Goal: Find contact information: Find contact information

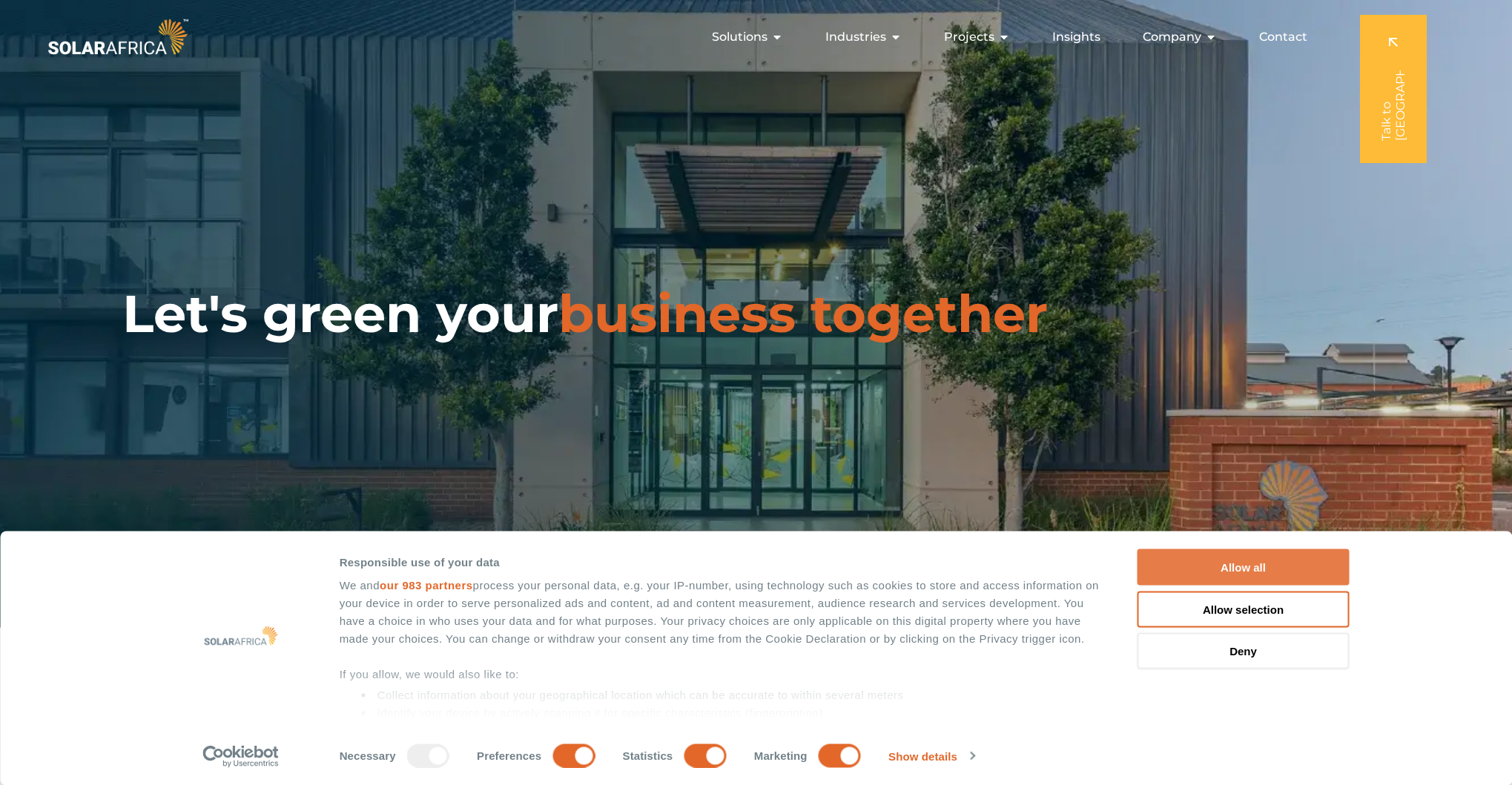
click at [1260, 568] on button "Allow all" at bounding box center [1243, 567] width 212 height 36
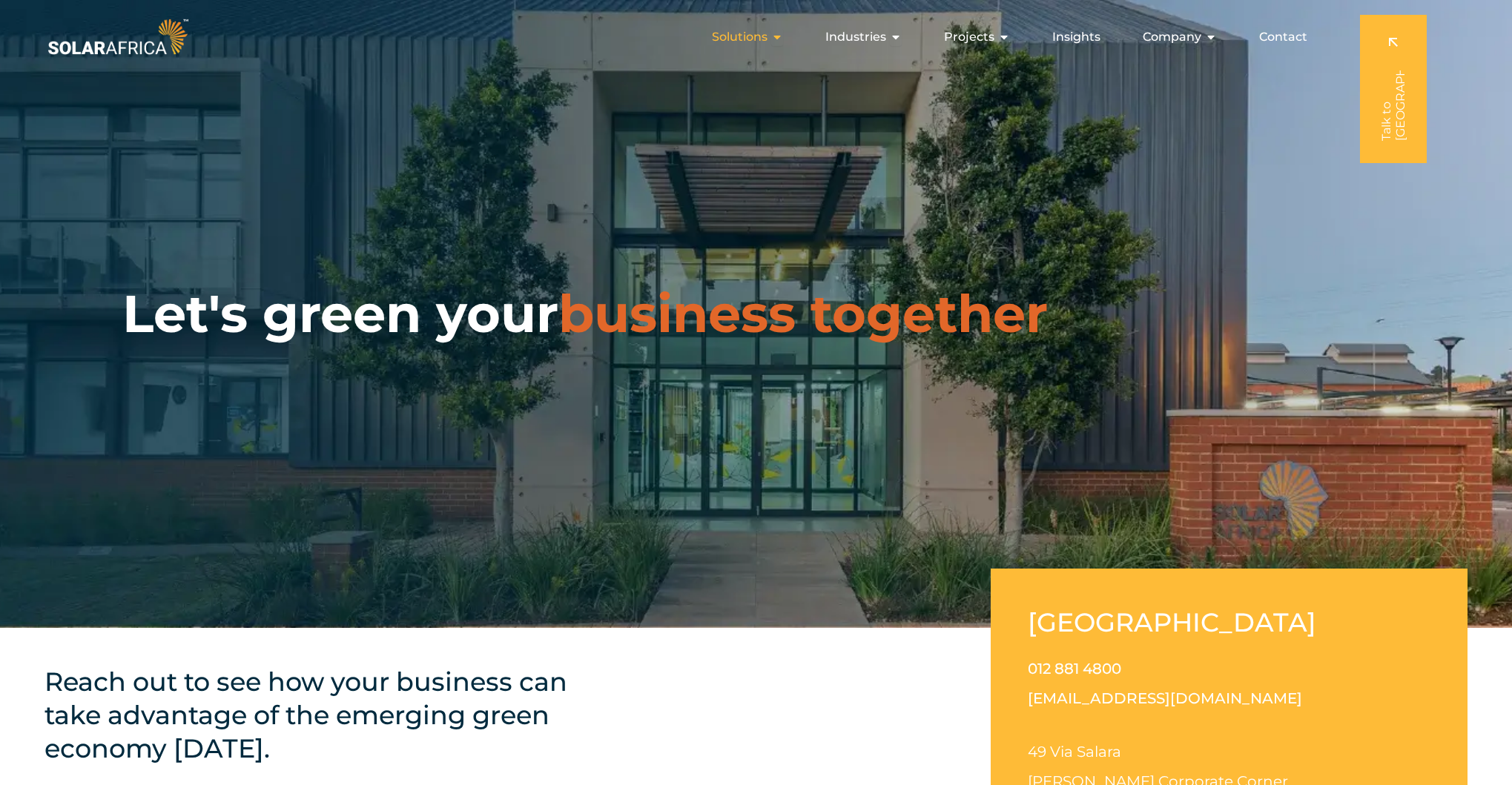
click at [738, 39] on span "Solutions" at bounding box center [740, 37] width 56 height 18
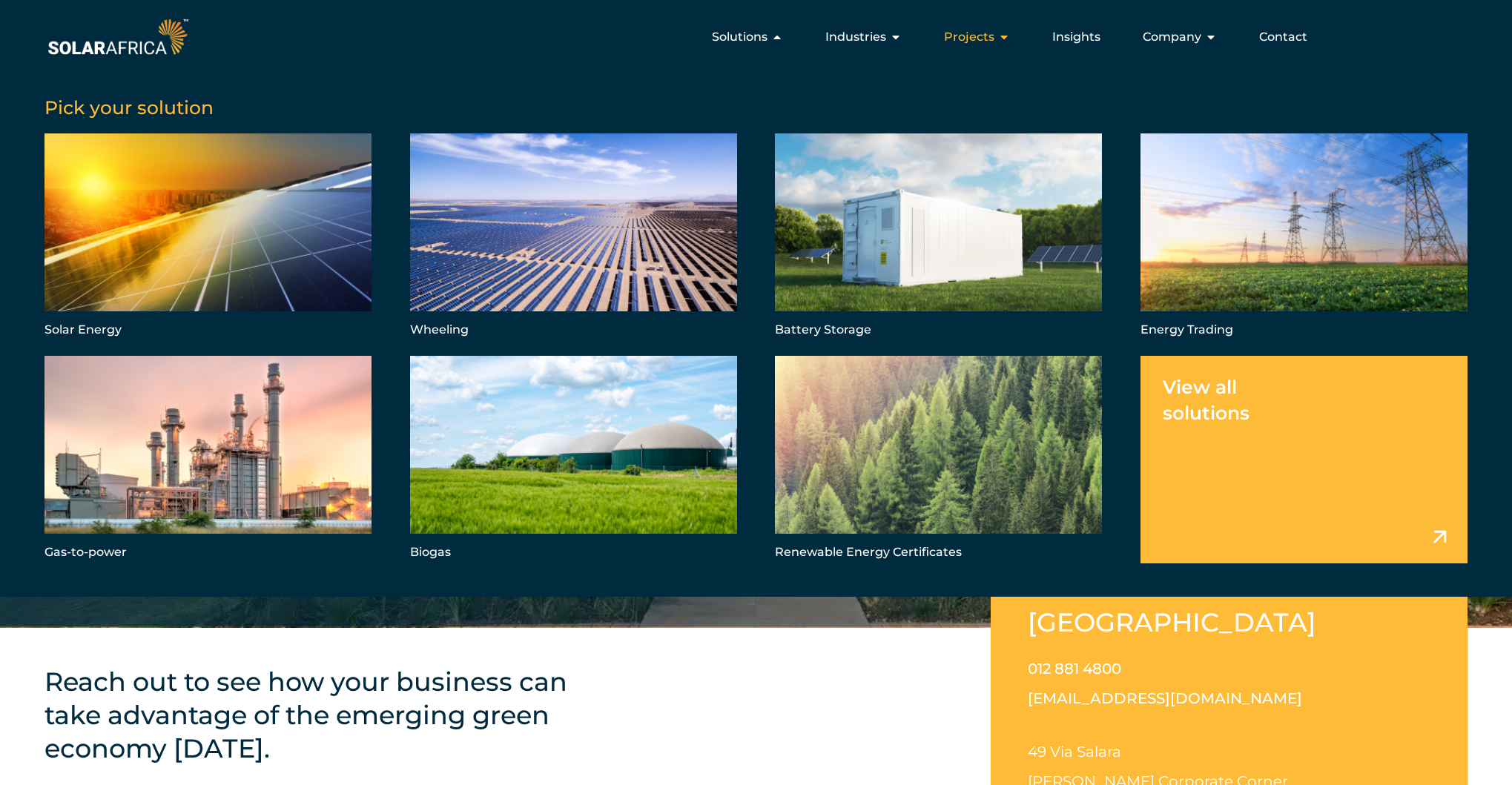
click at [960, 40] on span "Projects" at bounding box center [968, 37] width 50 height 18
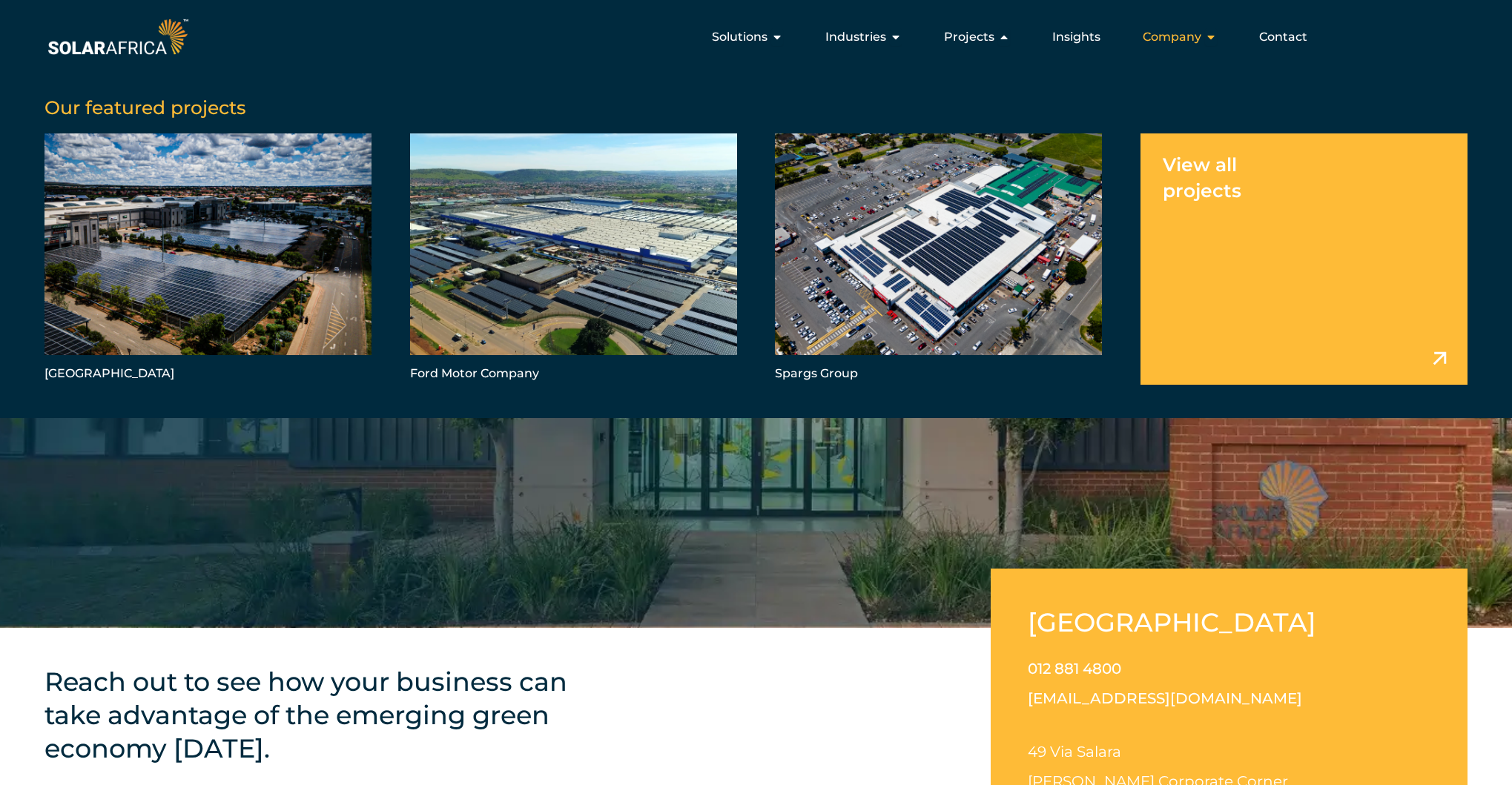
click at [1193, 38] on span "Company" at bounding box center [1172, 37] width 58 height 18
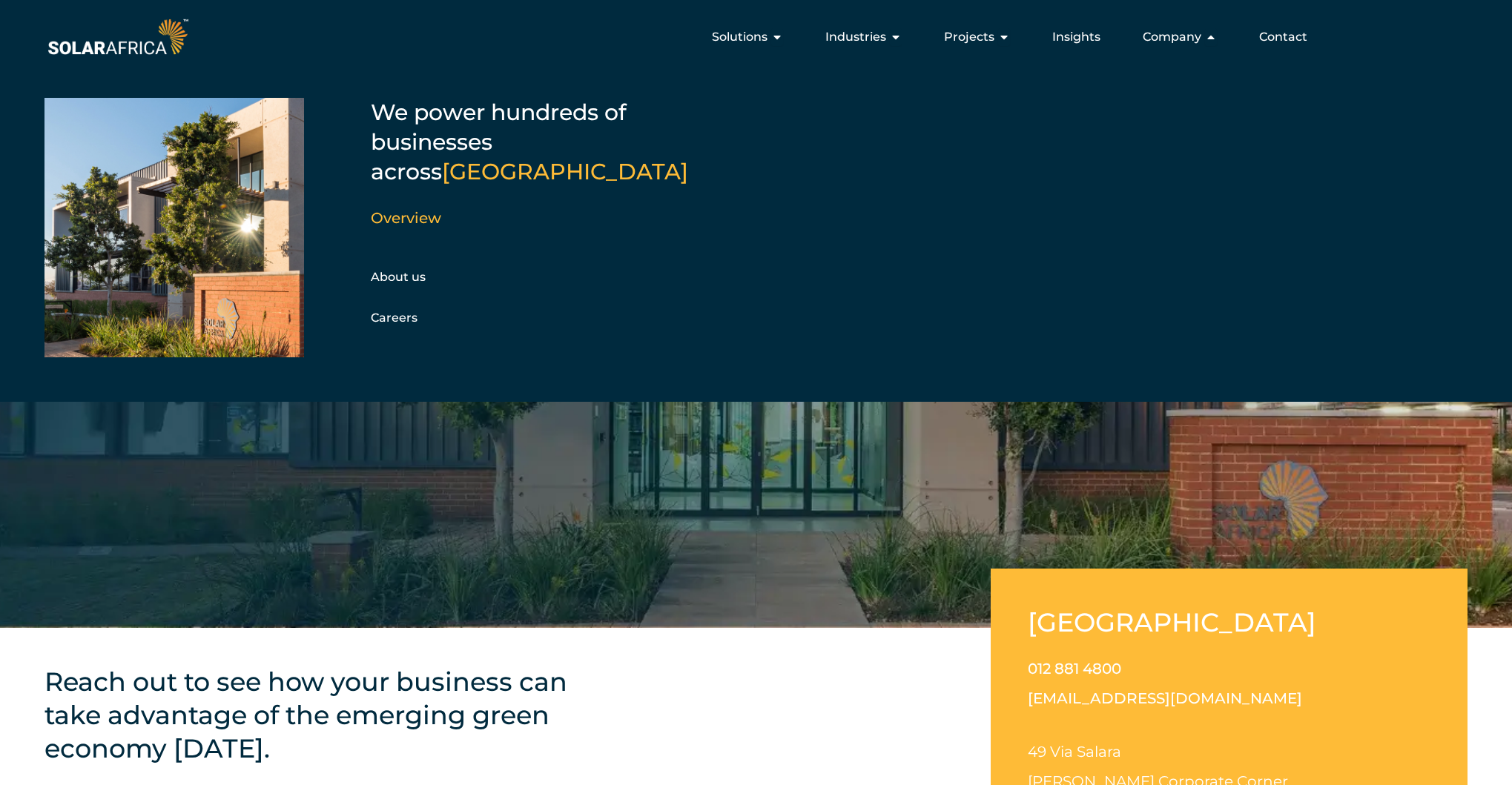
click at [1279, 42] on span "Contact" at bounding box center [1282, 37] width 48 height 18
